Goal: Information Seeking & Learning: Learn about a topic

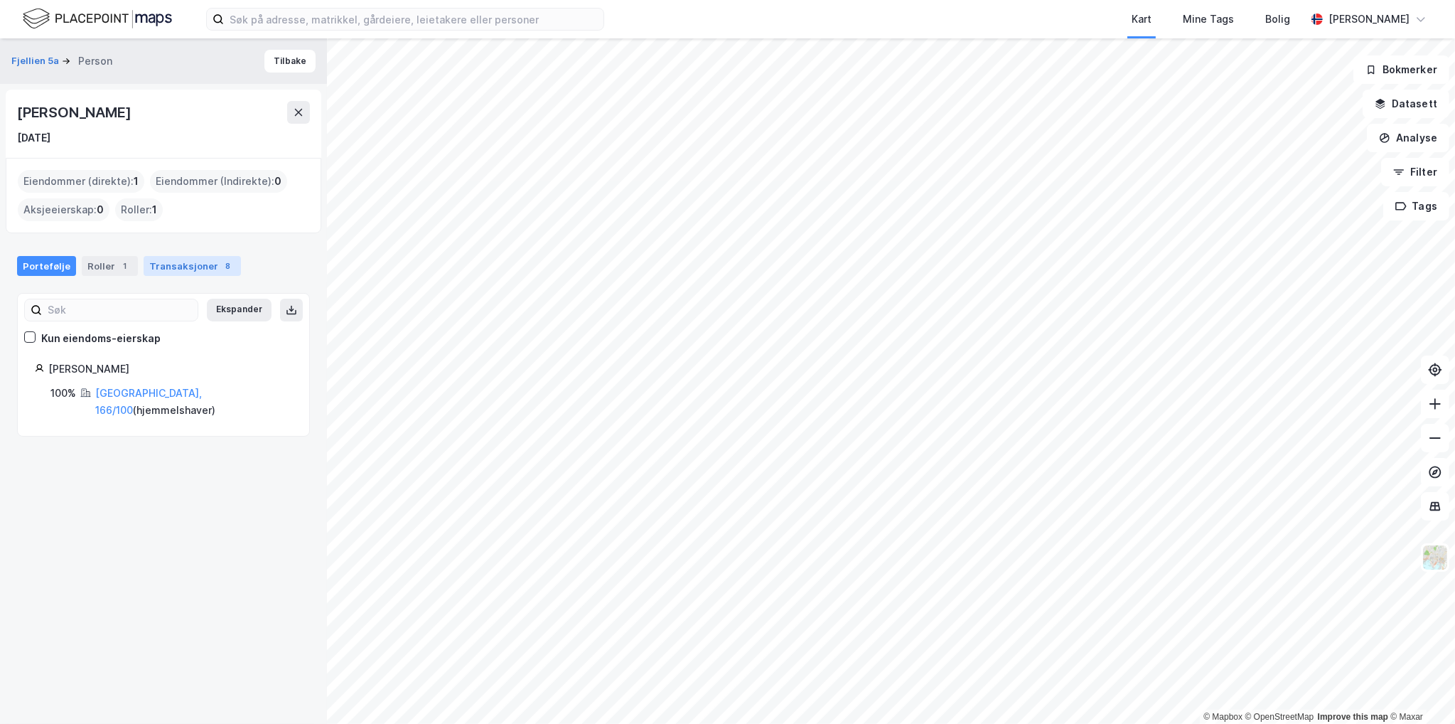
click at [183, 263] on div "Transaksjoner 8" at bounding box center [192, 266] width 97 height 20
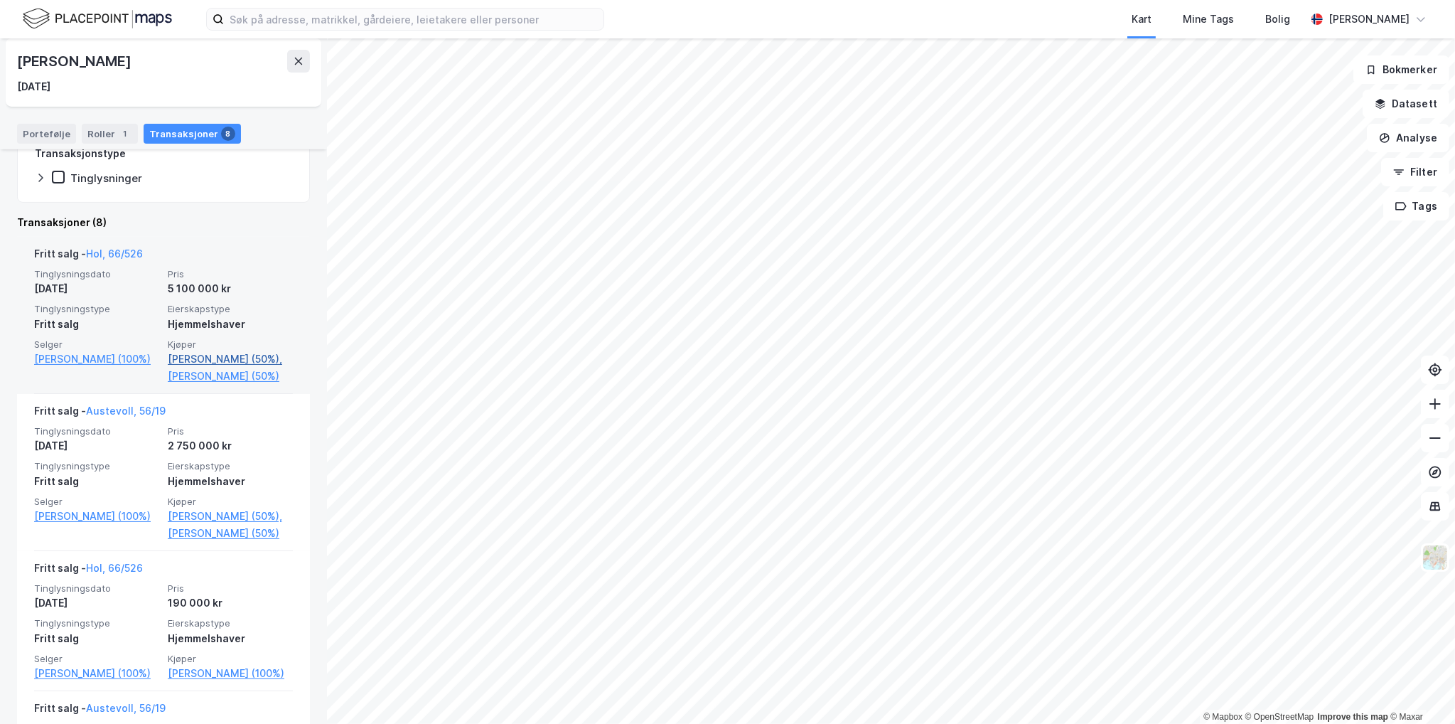
scroll to position [284, 0]
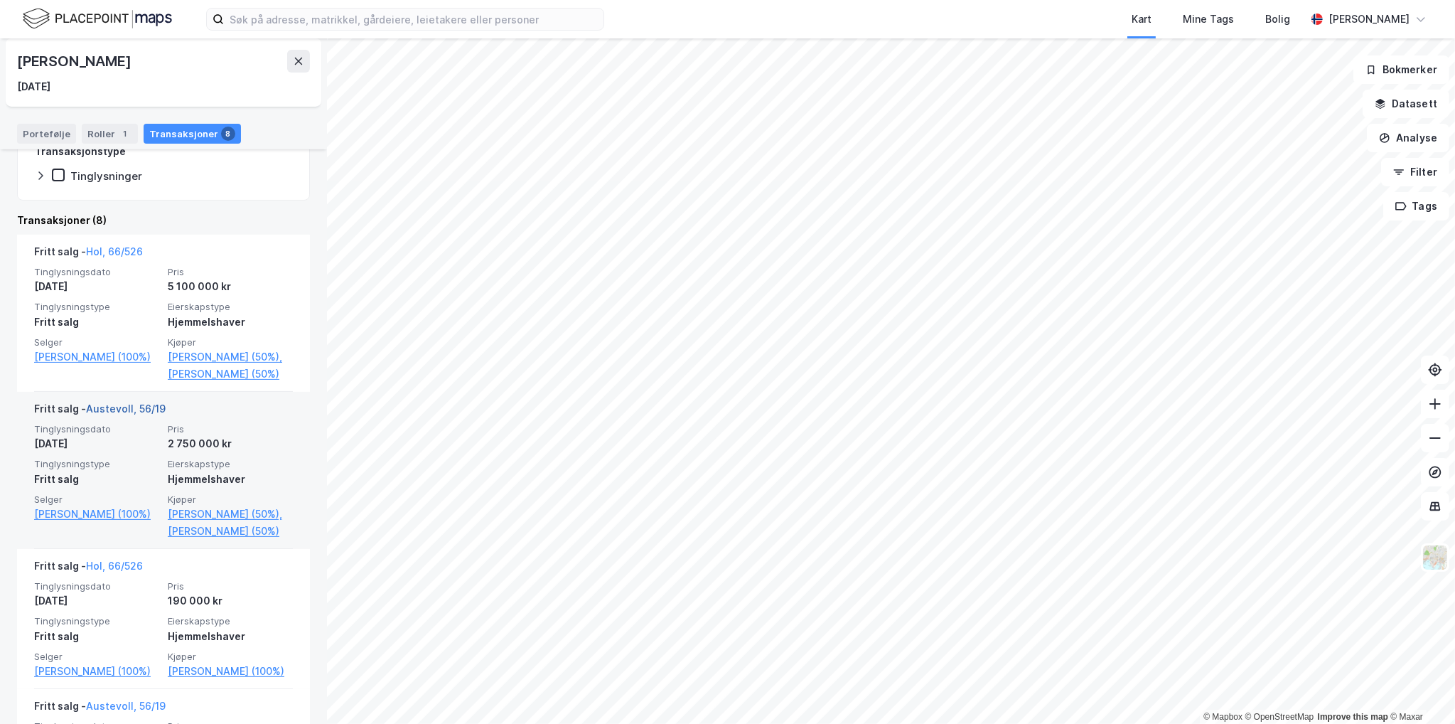
click at [125, 405] on link "Austevoll, 56/19" at bounding box center [126, 408] width 80 height 12
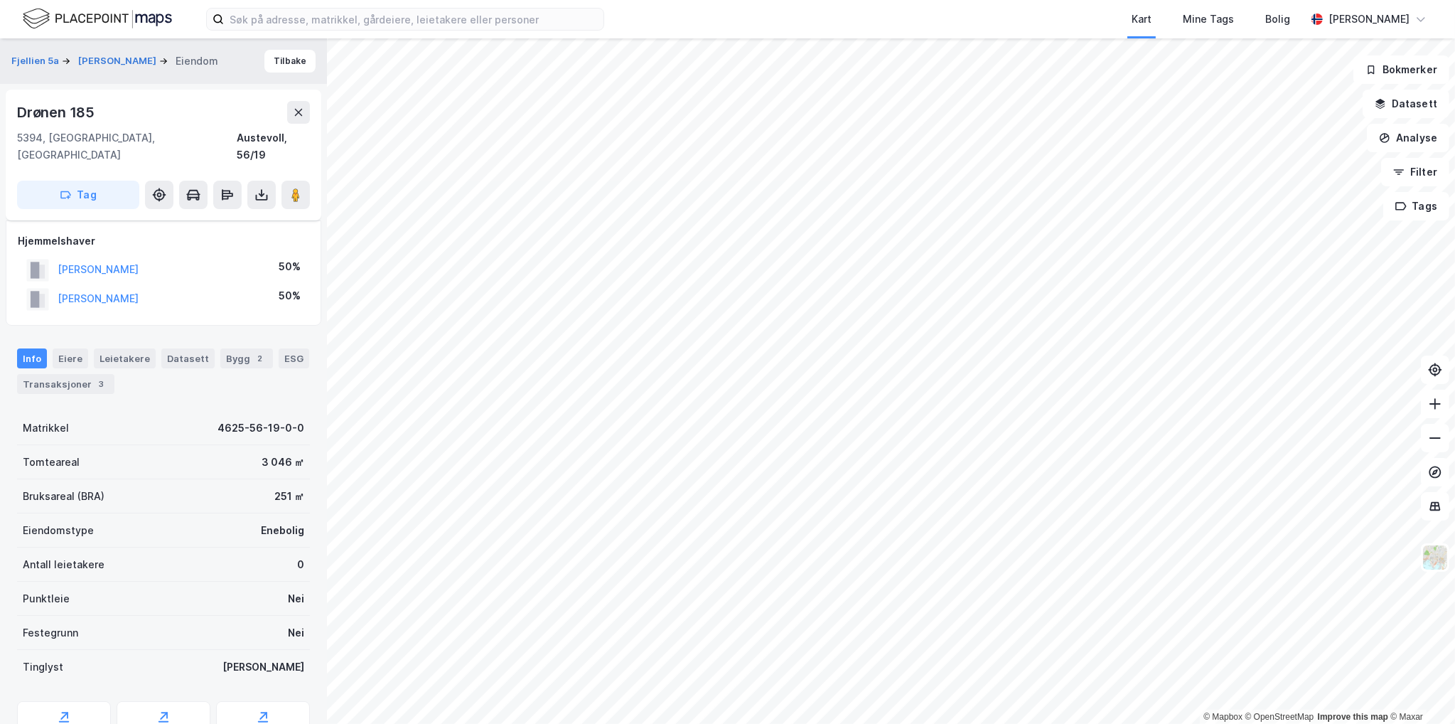
scroll to position [108, 0]
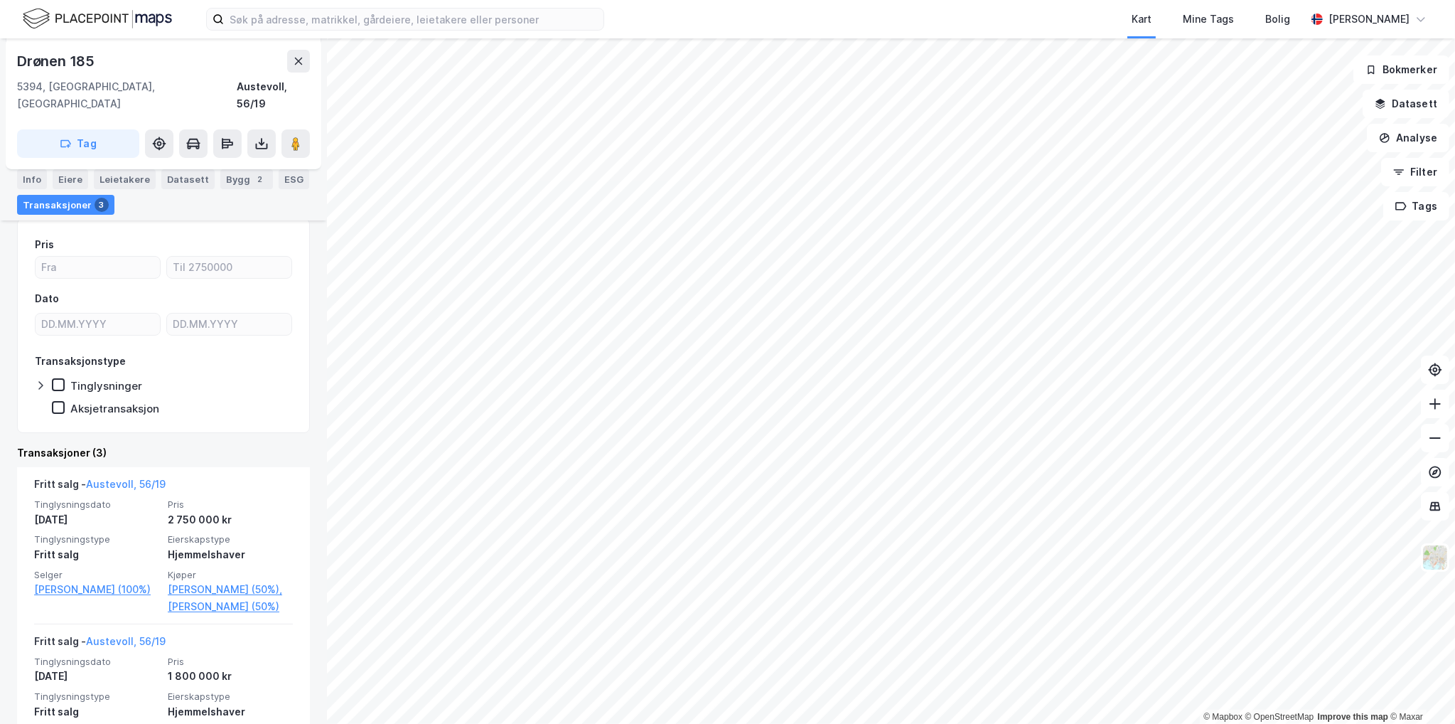
scroll to position [213, 0]
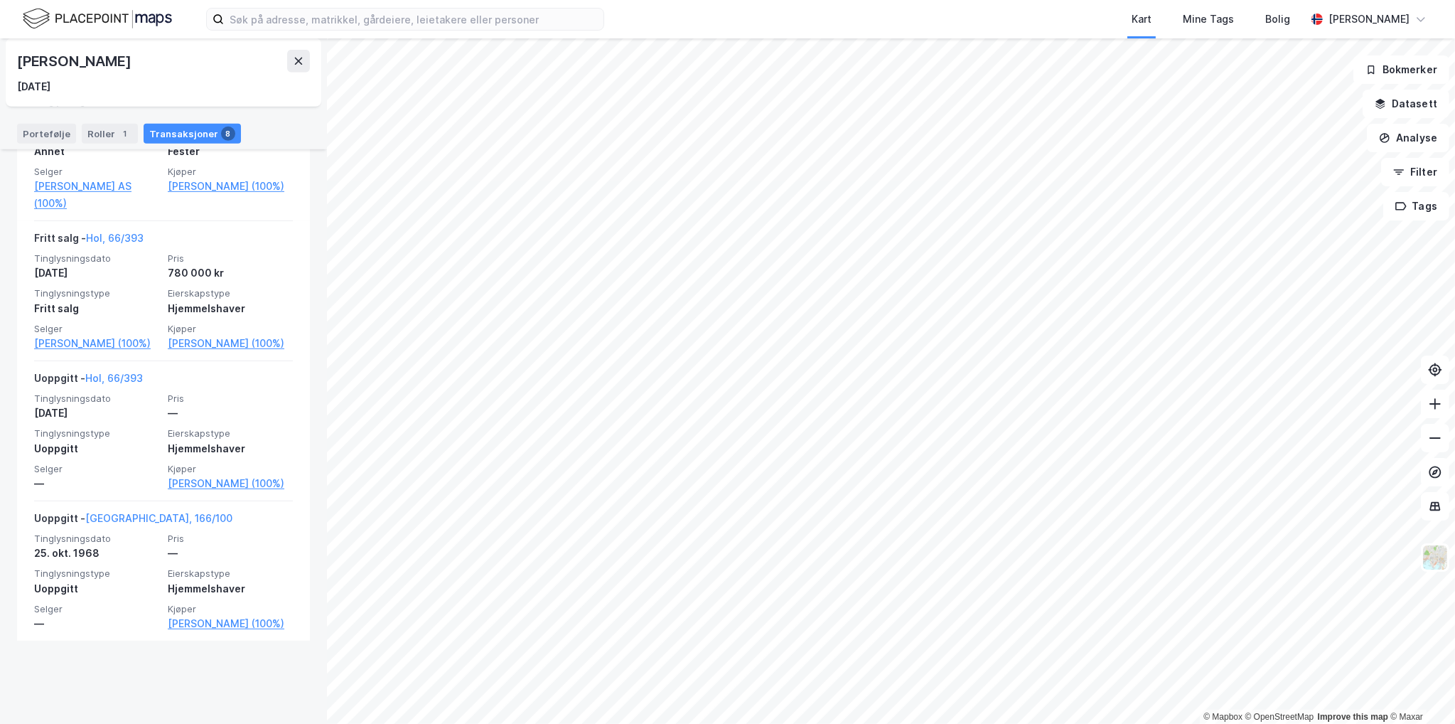
scroll to position [1068, 0]
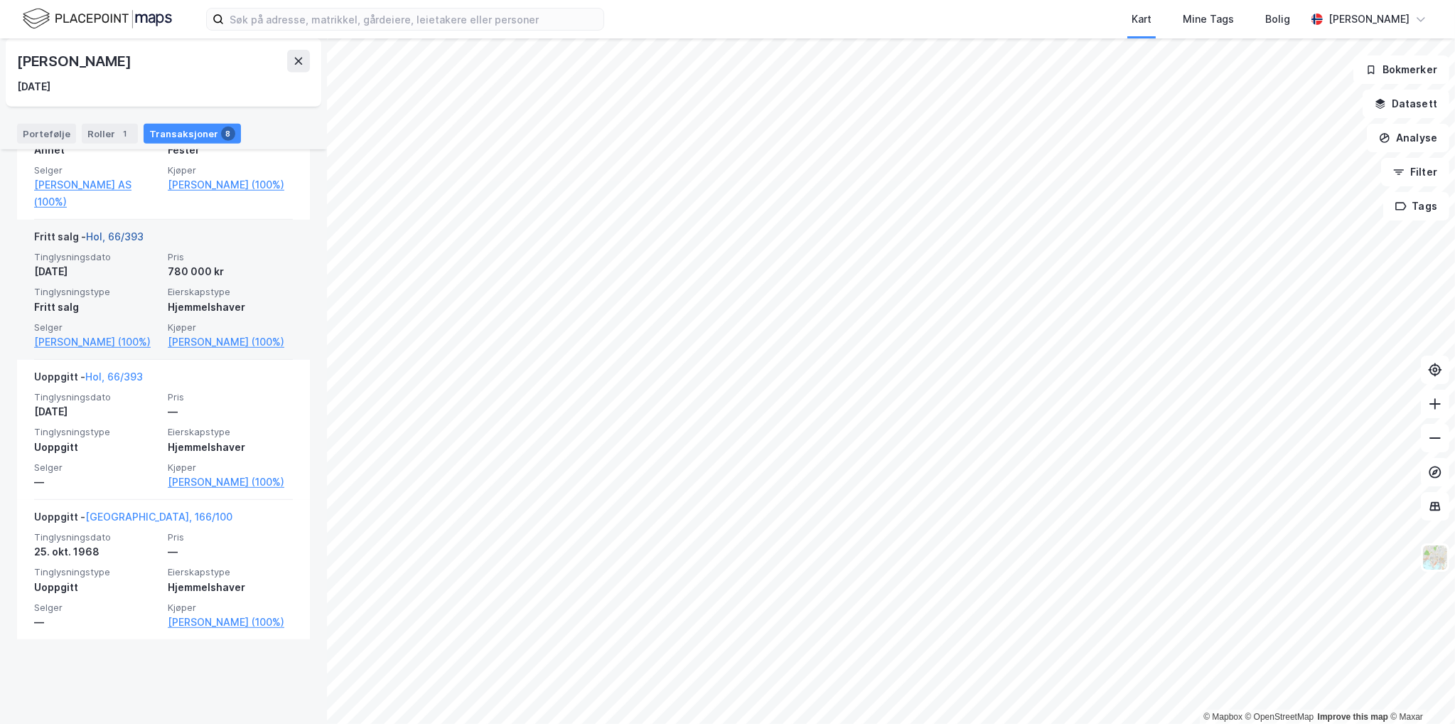
click at [124, 242] on link "Hol, 66/393" at bounding box center [115, 236] width 58 height 12
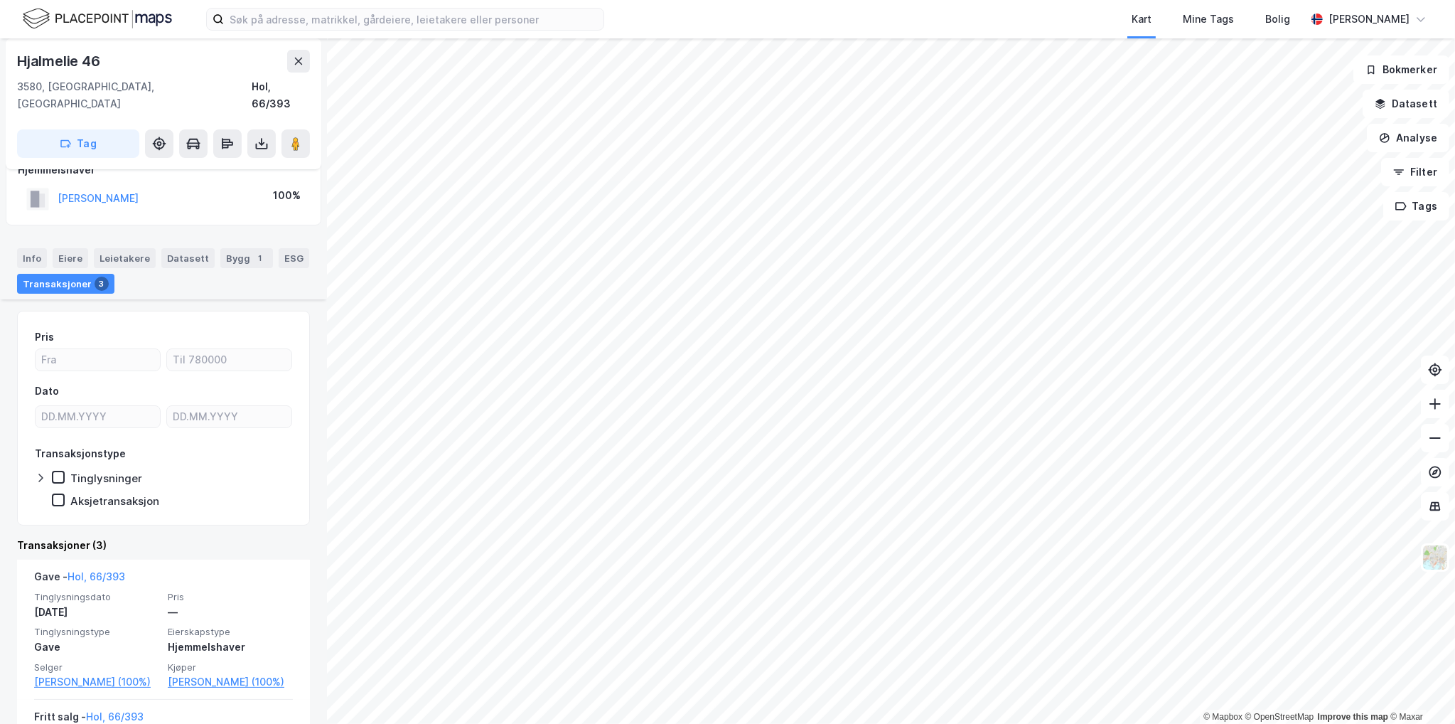
scroll to position [142, 0]
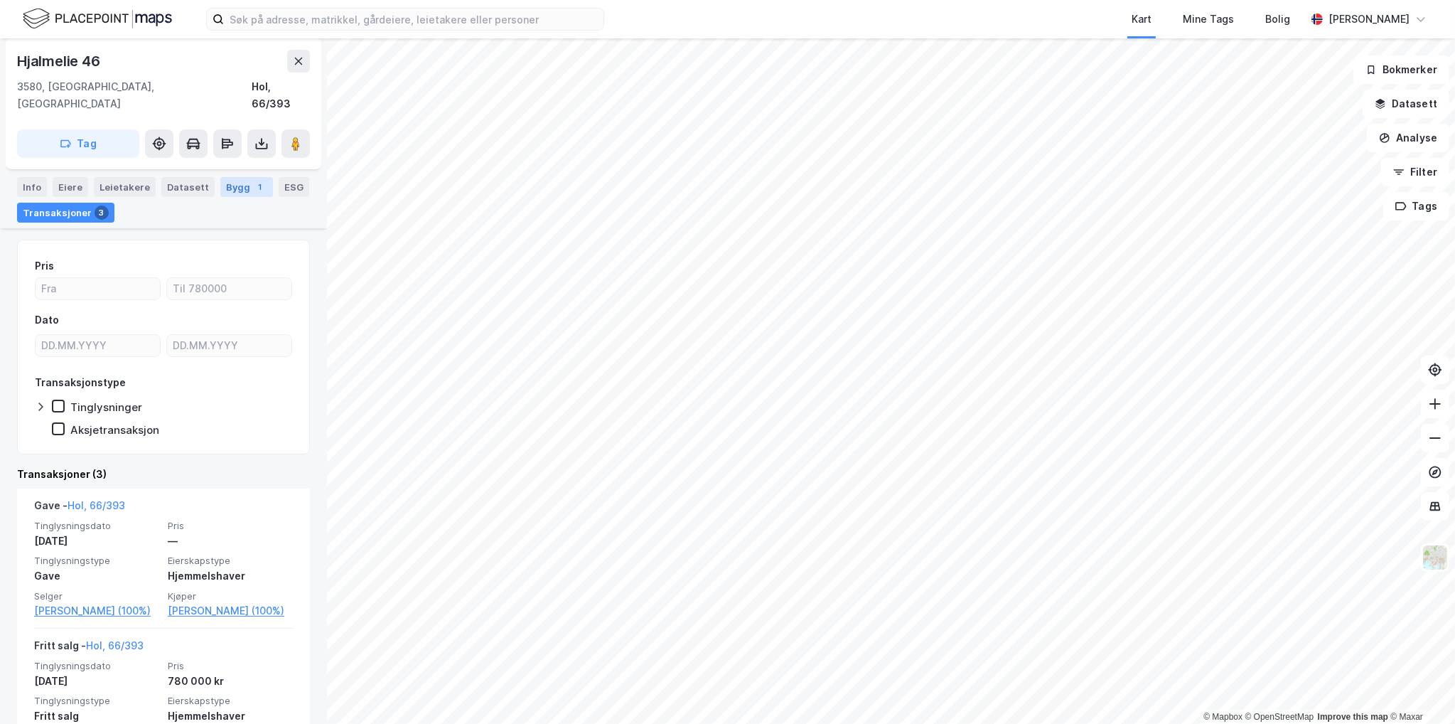
click at [225, 180] on div "Bygg 1" at bounding box center [246, 187] width 53 height 20
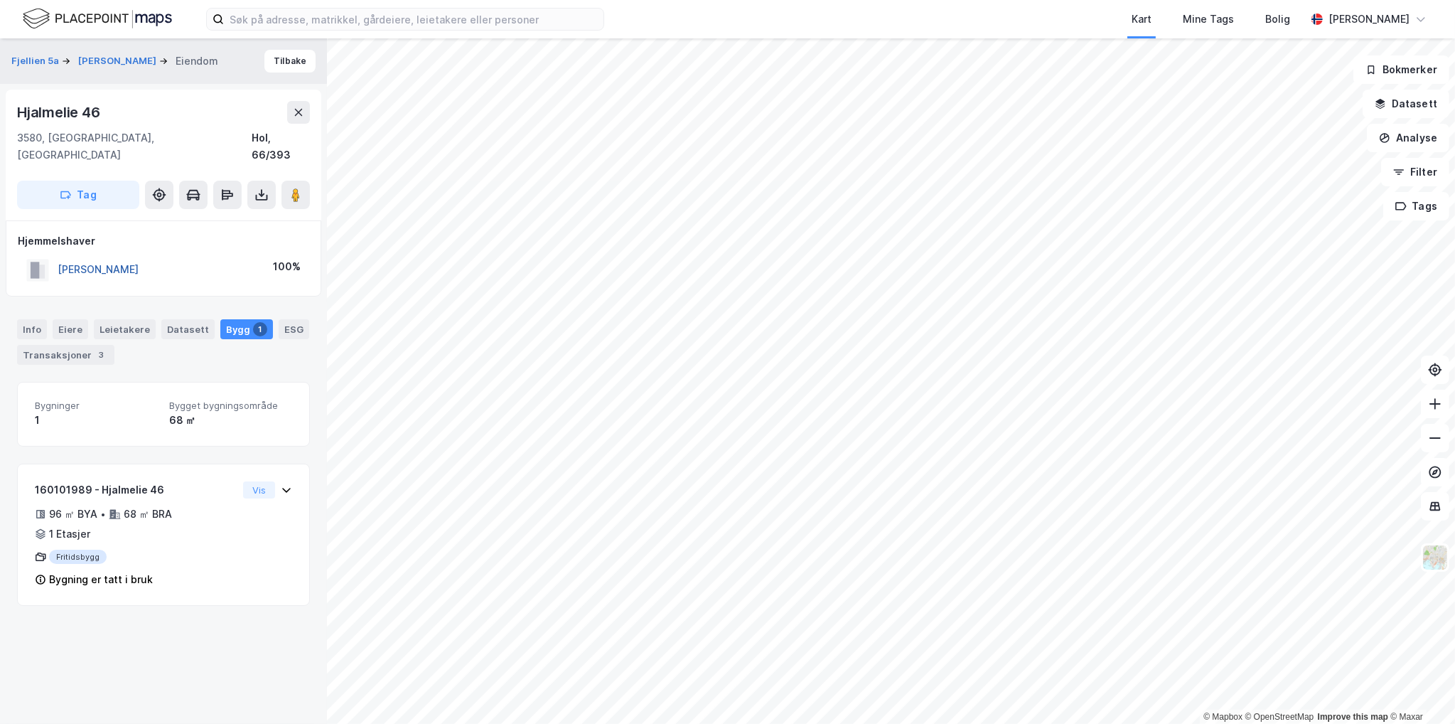
click at [0, 0] on button "[PERSON_NAME]" at bounding box center [0, 0] width 0 height 0
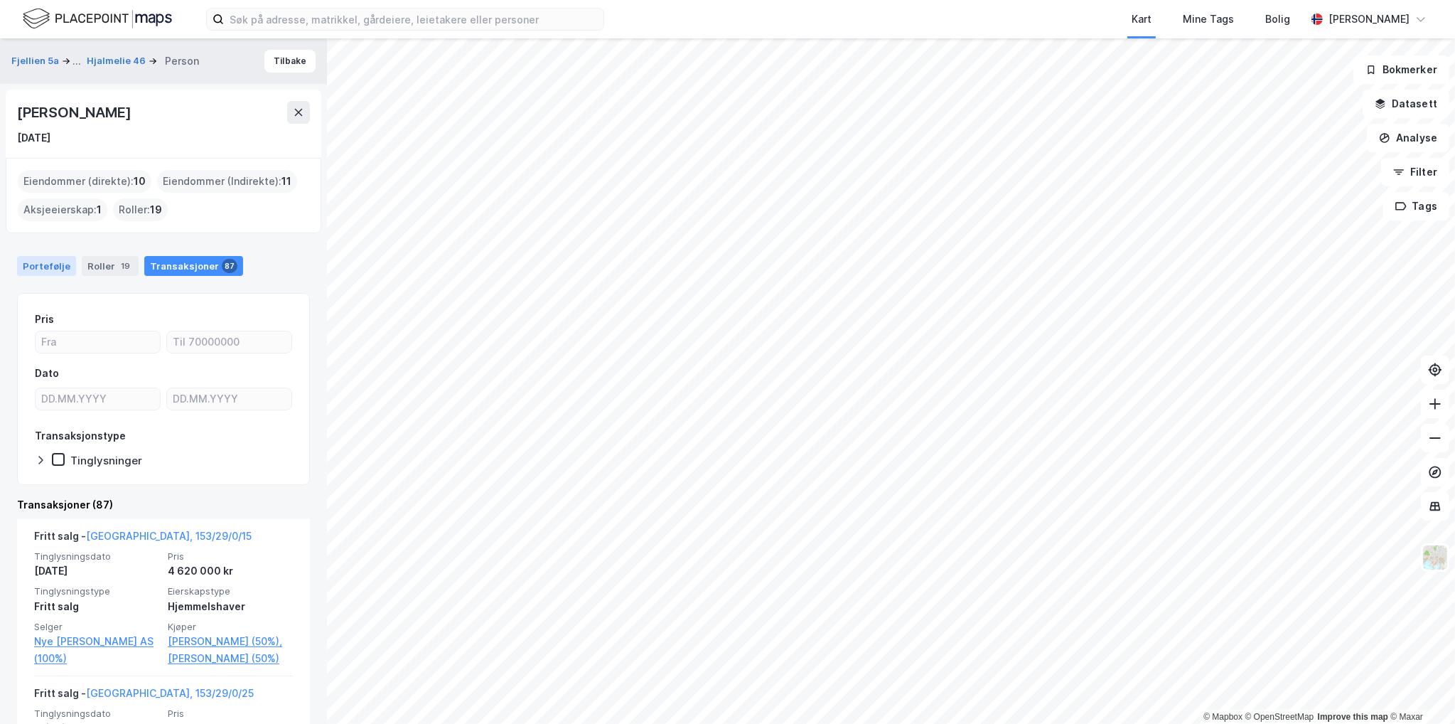
click at [47, 268] on div "Portefølje" at bounding box center [46, 266] width 59 height 20
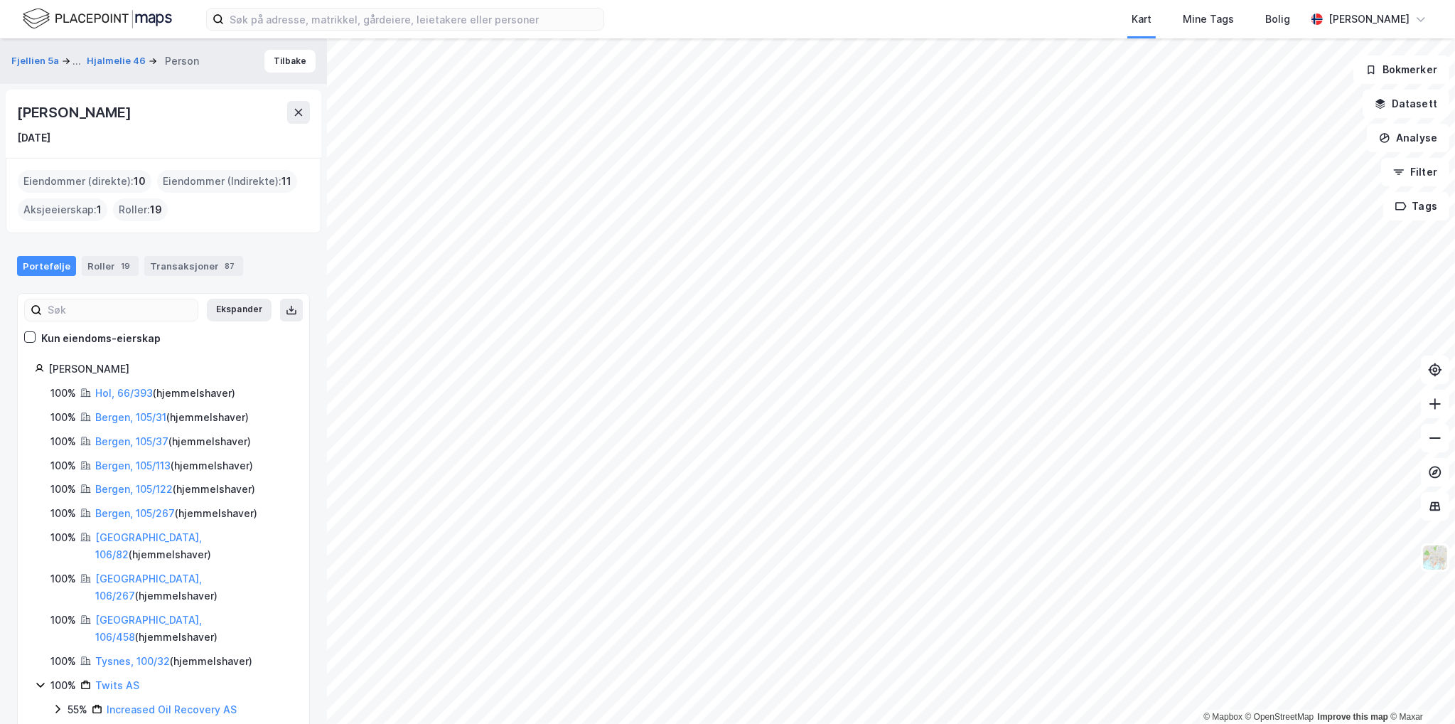
click at [191, 252] on div "Portefølje Roller 19 Transaksjoner 87" at bounding box center [163, 260] width 327 height 43
click at [199, 265] on div "Transaksjoner 87" at bounding box center [193, 266] width 99 height 20
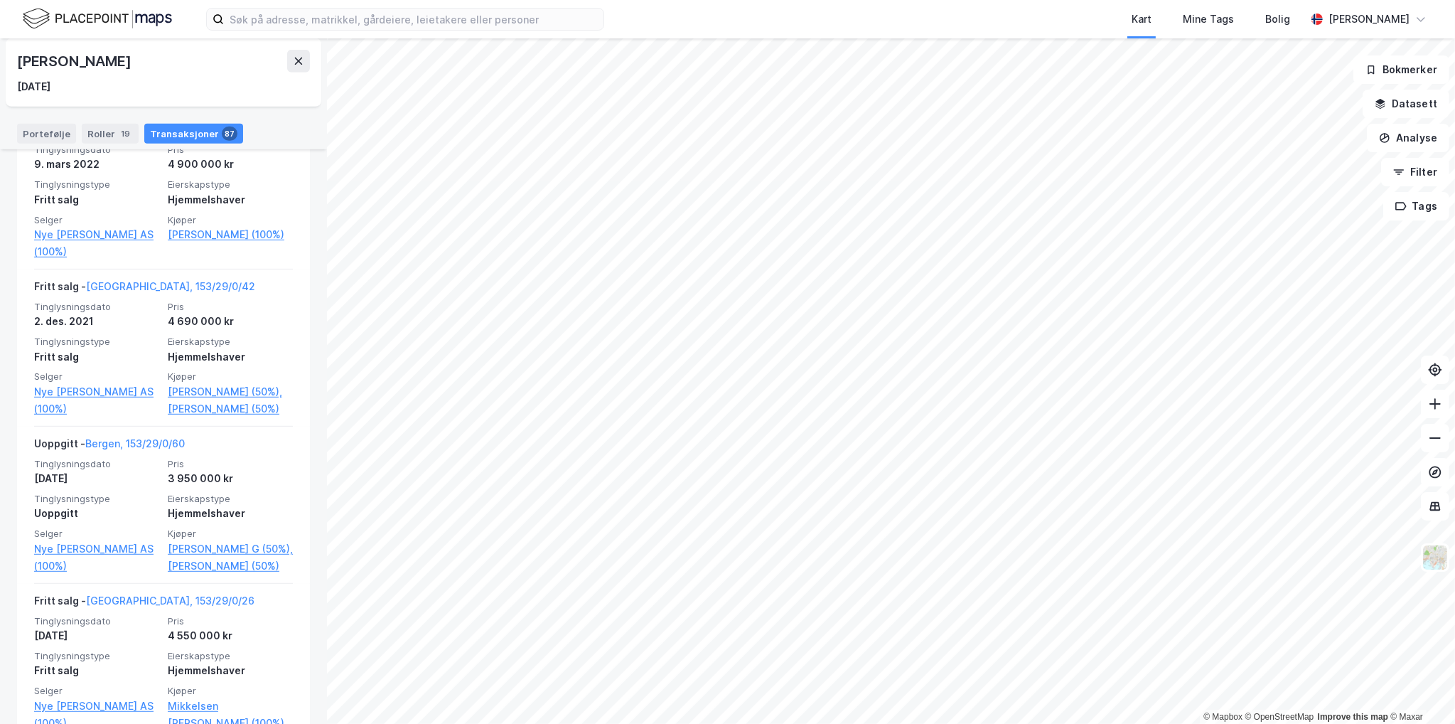
scroll to position [1137, 0]
